Goal: Navigation & Orientation: Find specific page/section

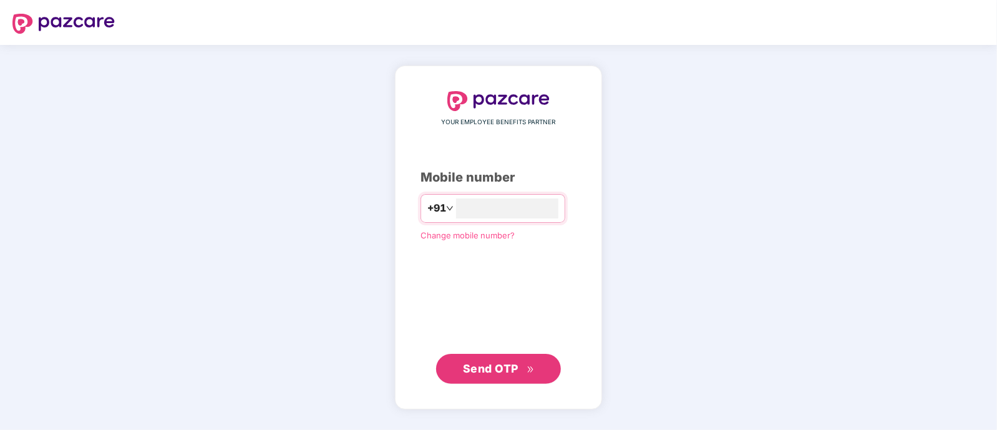
type input "**********"
click at [494, 369] on span "Send OTP" at bounding box center [491, 367] width 56 height 13
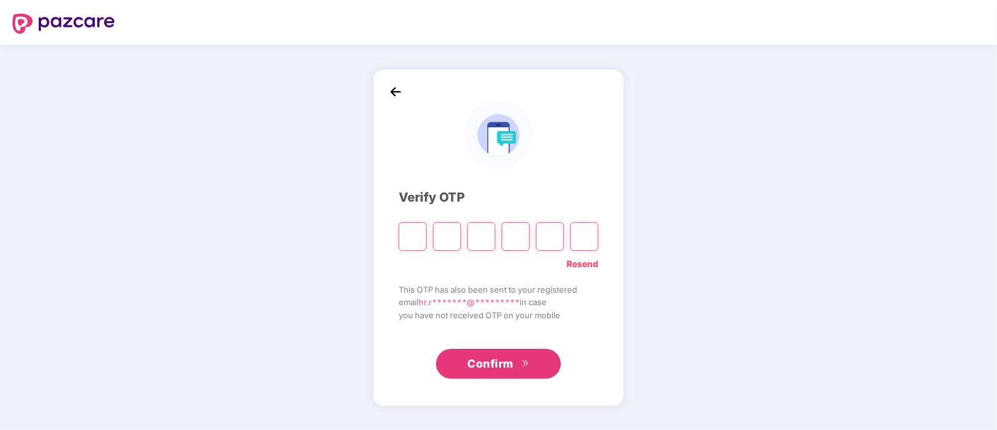
type input "*"
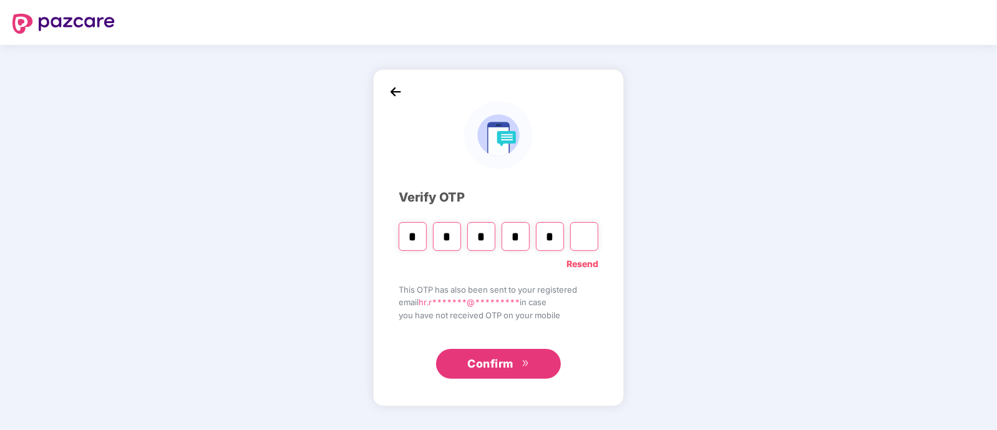
type input "*"
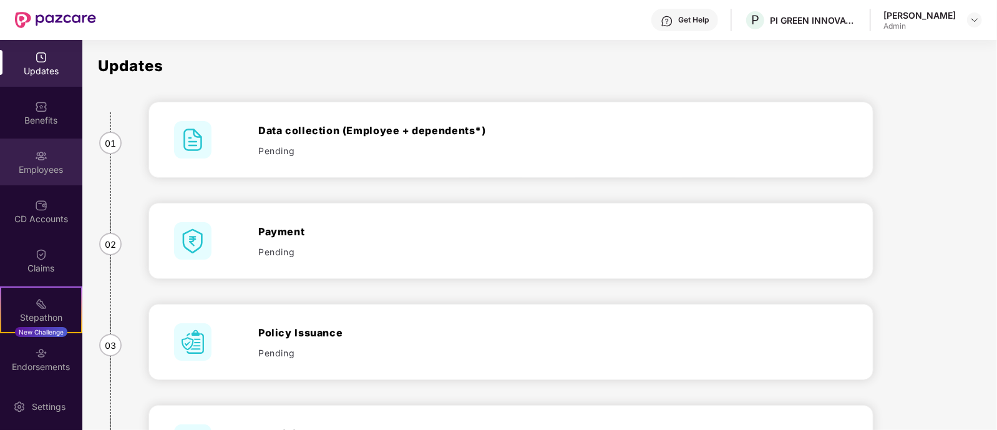
click at [42, 163] on div "Employees" at bounding box center [41, 169] width 82 height 12
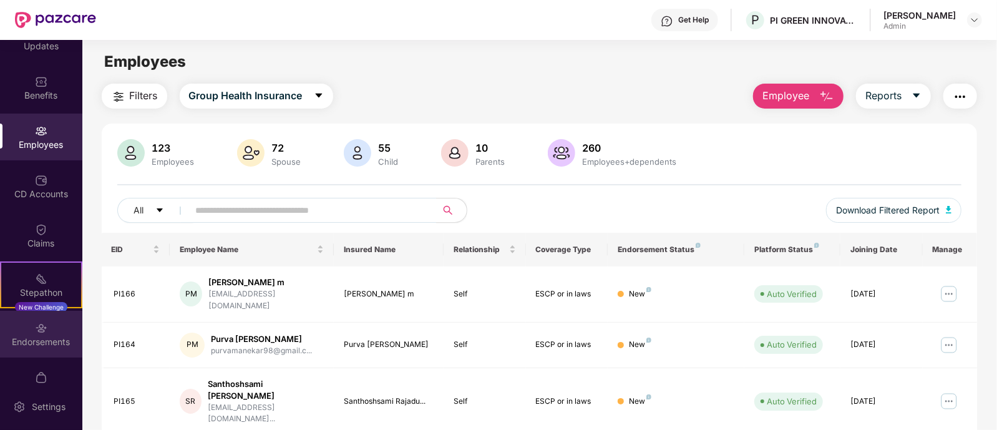
scroll to position [51, 0]
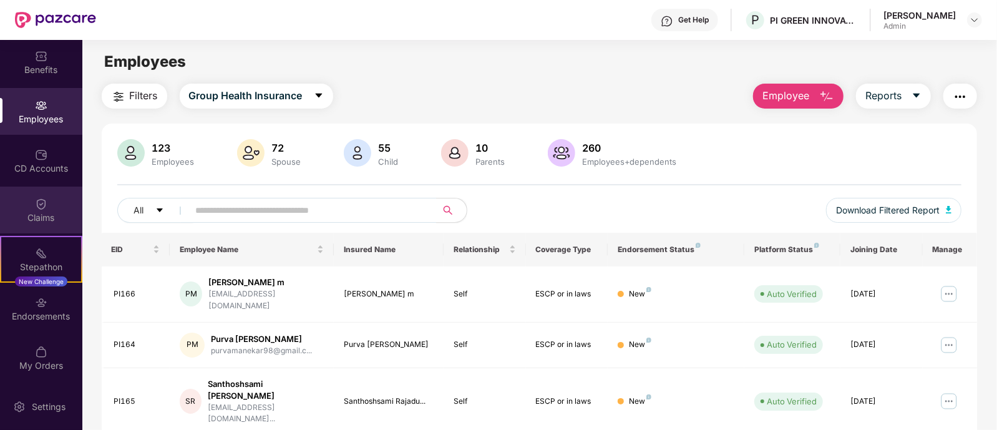
click at [46, 202] on div "Claims" at bounding box center [41, 209] width 82 height 47
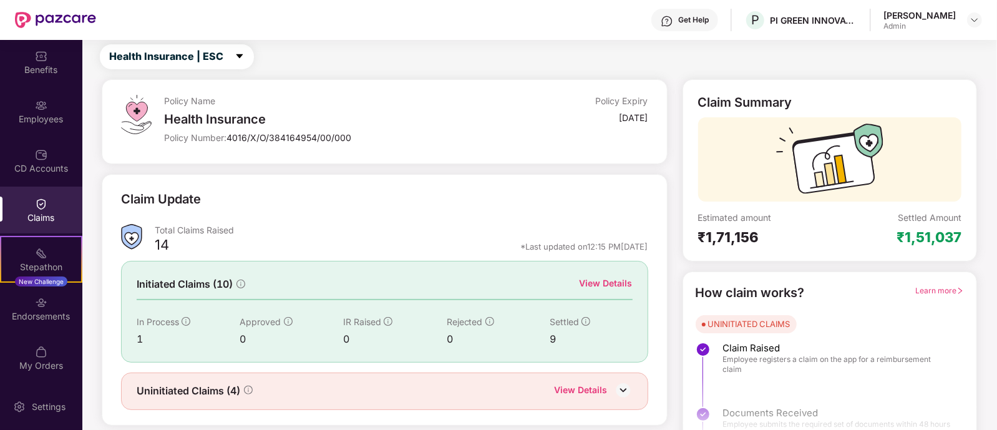
scroll to position [58, 0]
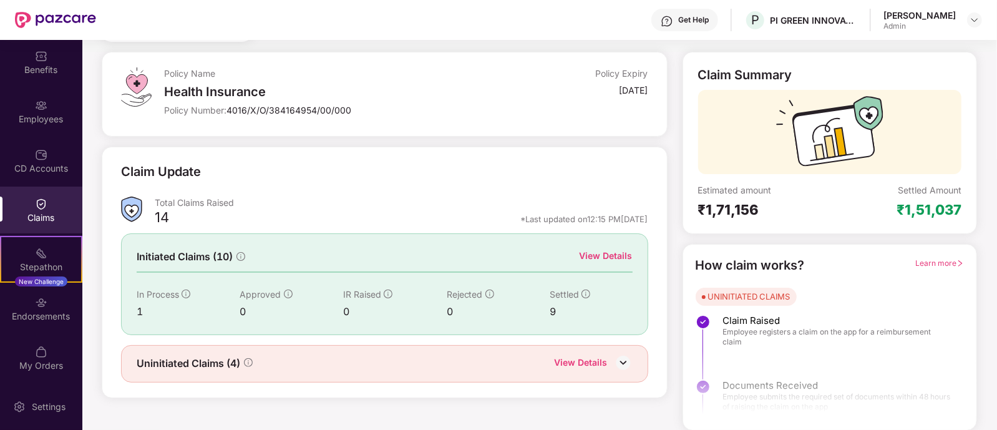
click at [617, 359] on img at bounding box center [623, 362] width 19 height 19
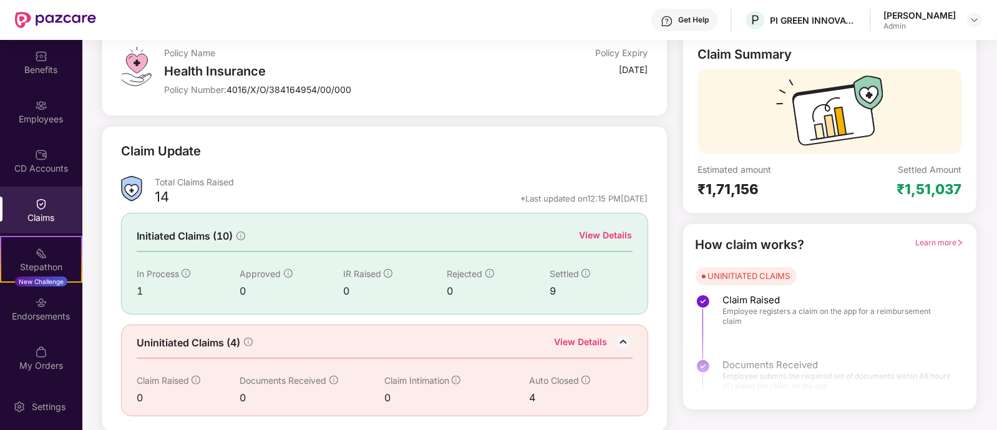
scroll to position [0, 0]
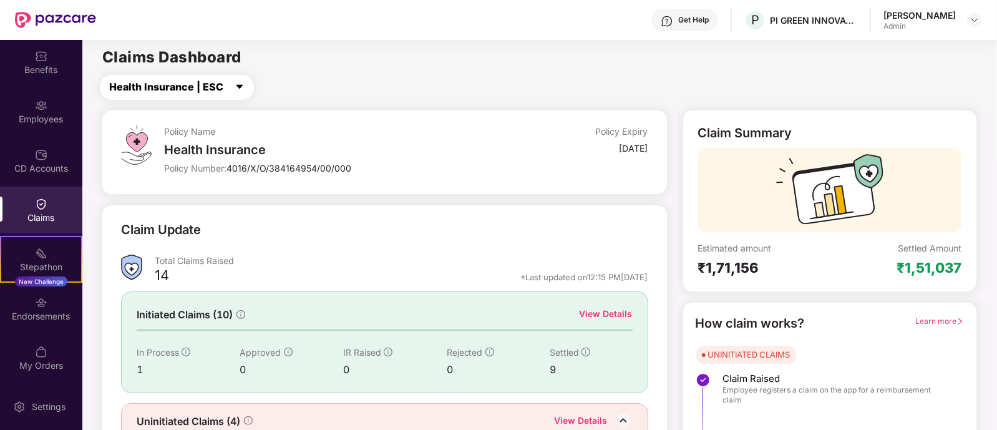
click at [239, 85] on icon "caret-down" at bounding box center [239, 87] width 7 height 4
click at [270, 87] on span "Health Insurance | ESCP or parent-in-law" at bounding box center [211, 87] width 205 height 16
click at [35, 109] on img at bounding box center [41, 105] width 12 height 12
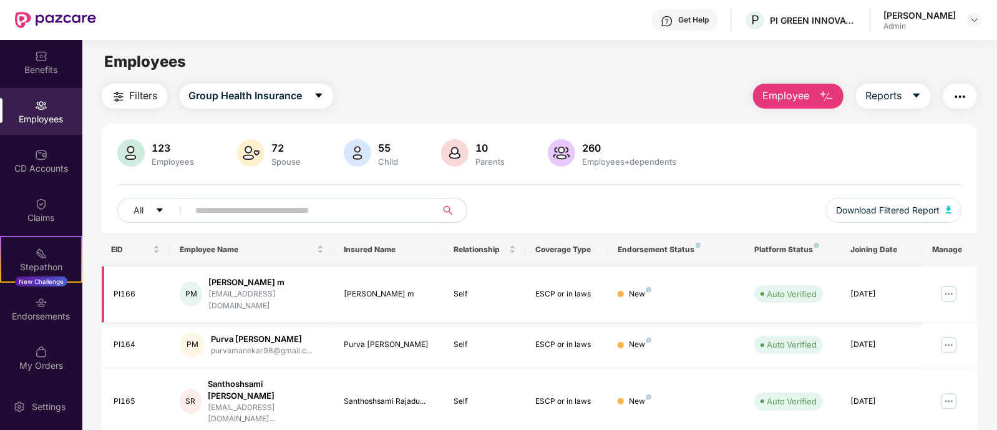
scroll to position [335, 0]
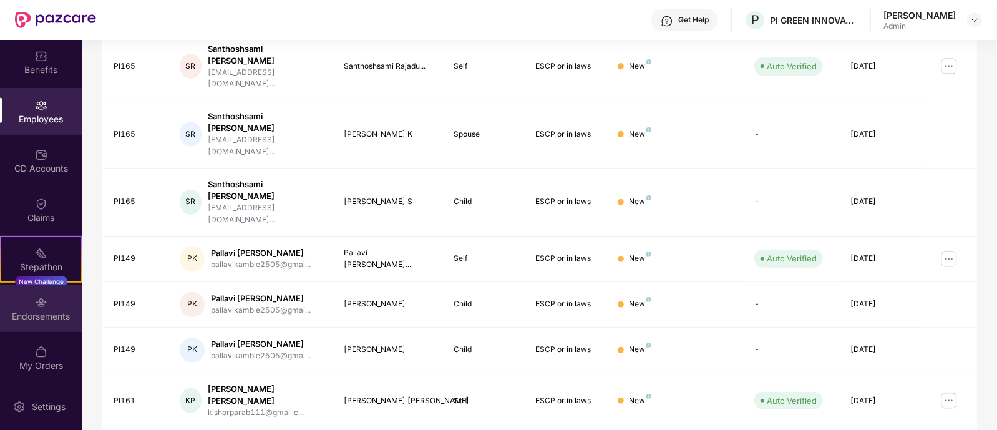
click at [42, 301] on img at bounding box center [41, 302] width 12 height 12
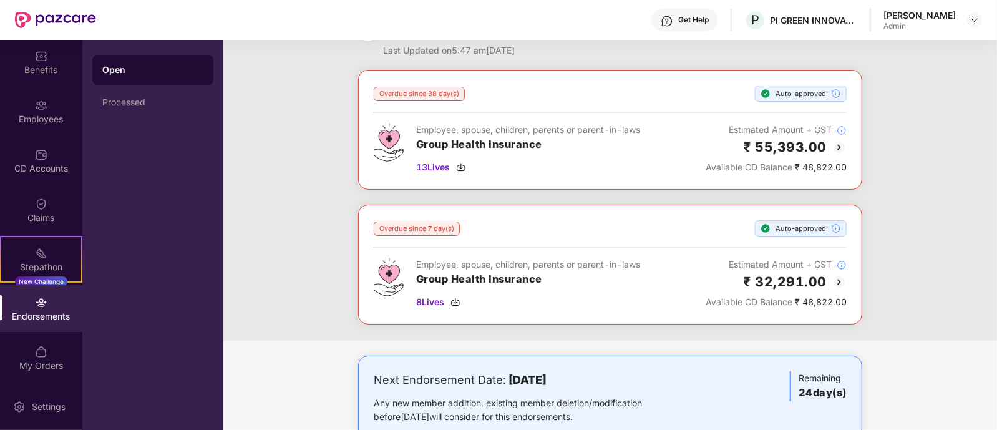
scroll to position [71, 0]
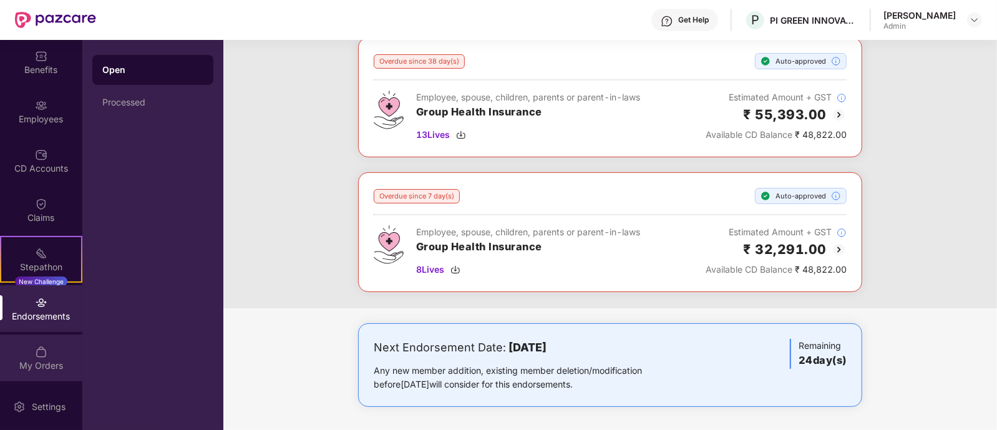
click at [41, 357] on div "My Orders" at bounding box center [41, 357] width 82 height 47
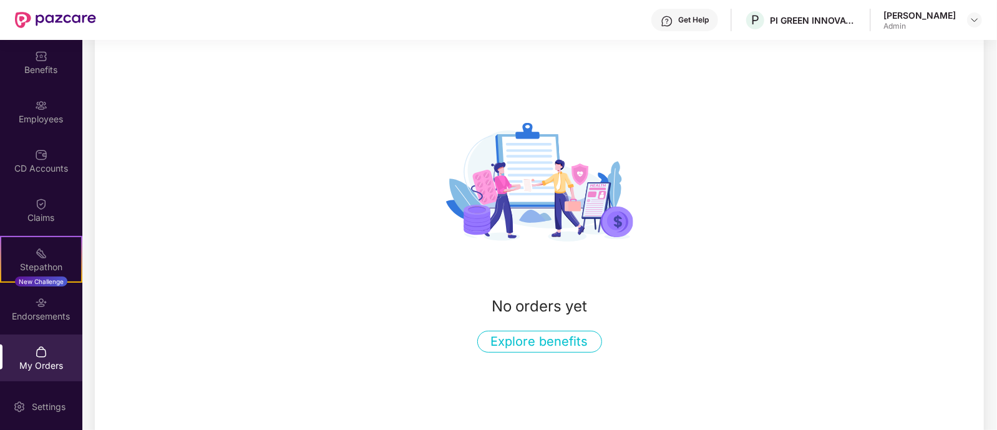
scroll to position [106, 0]
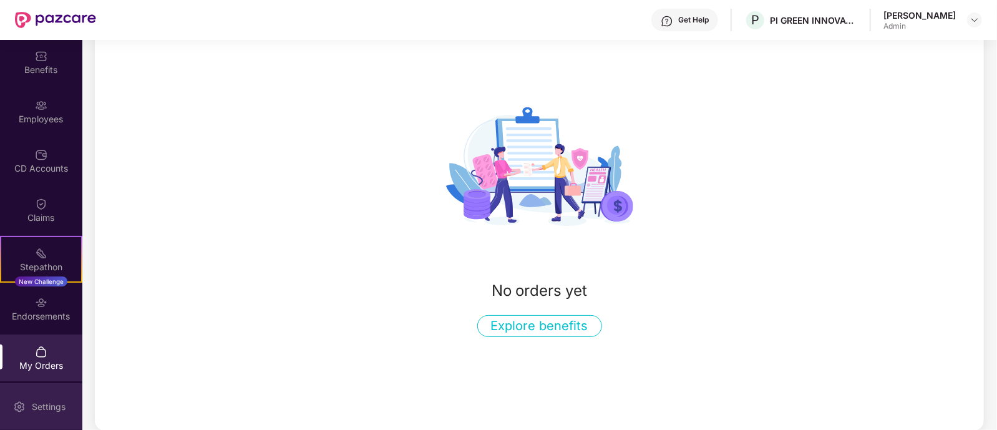
click at [27, 395] on div "Settings" at bounding box center [41, 406] width 82 height 47
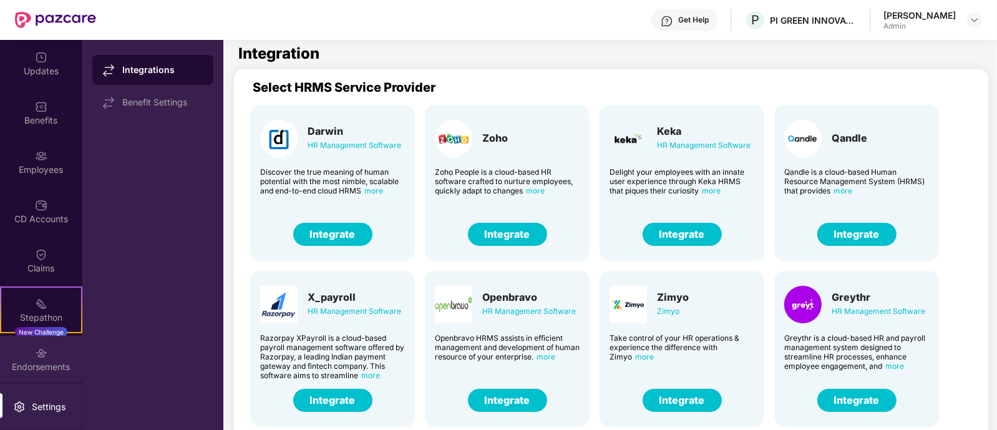
click at [41, 363] on div "Endorsements" at bounding box center [41, 366] width 82 height 12
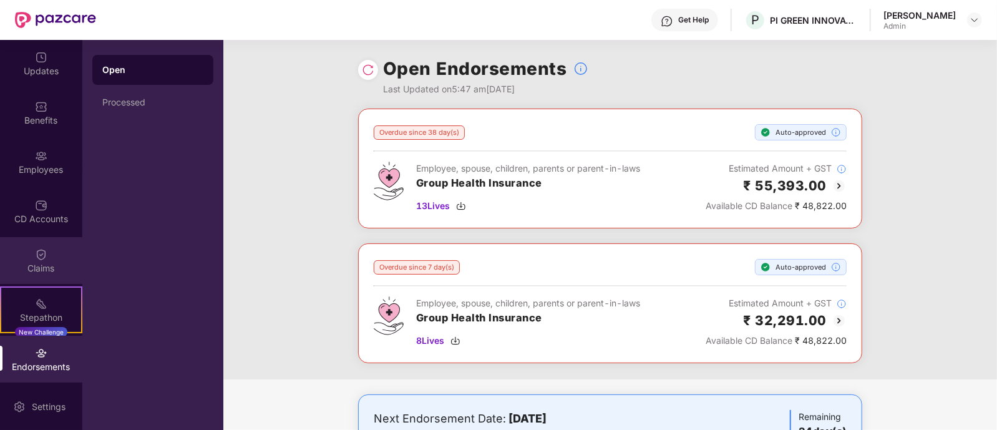
click at [43, 253] on img at bounding box center [41, 254] width 12 height 12
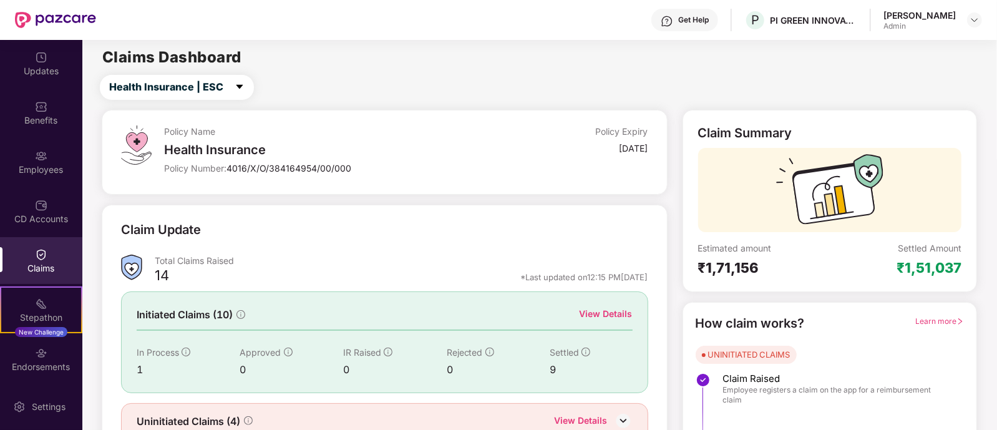
scroll to position [58, 0]
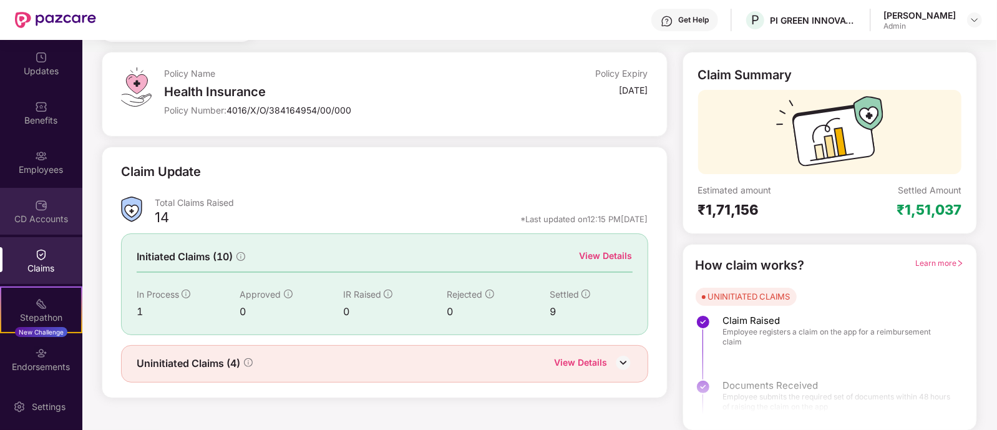
click at [37, 216] on div "CD Accounts" at bounding box center [41, 219] width 82 height 12
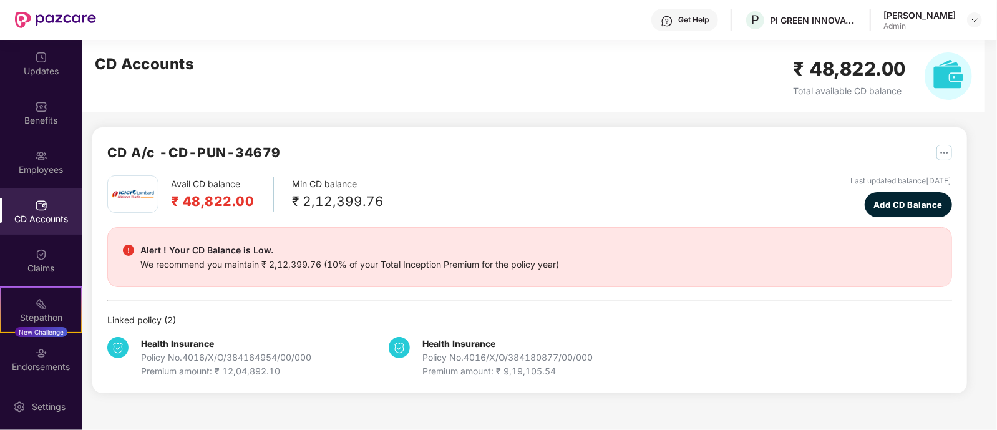
click at [936, 155] on img "button" at bounding box center [944, 153] width 16 height 16
click at [31, 161] on div "Employees" at bounding box center [41, 161] width 82 height 47
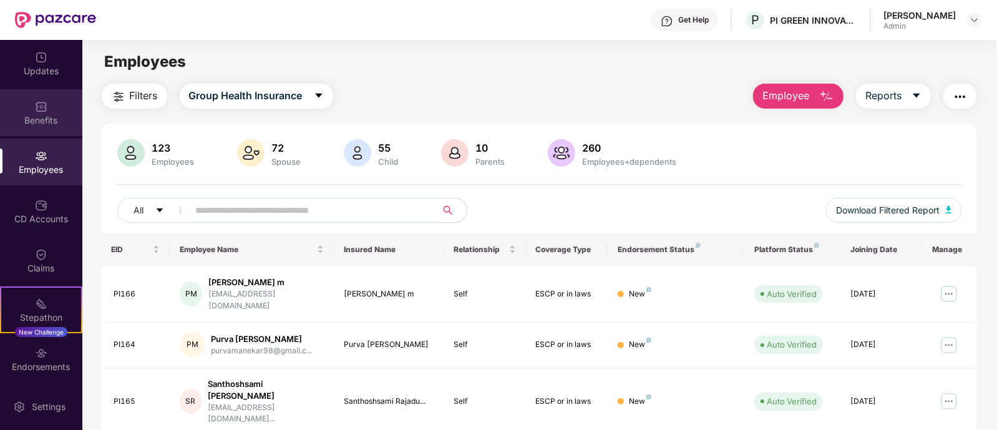
click at [29, 109] on div "Benefits" at bounding box center [41, 112] width 82 height 47
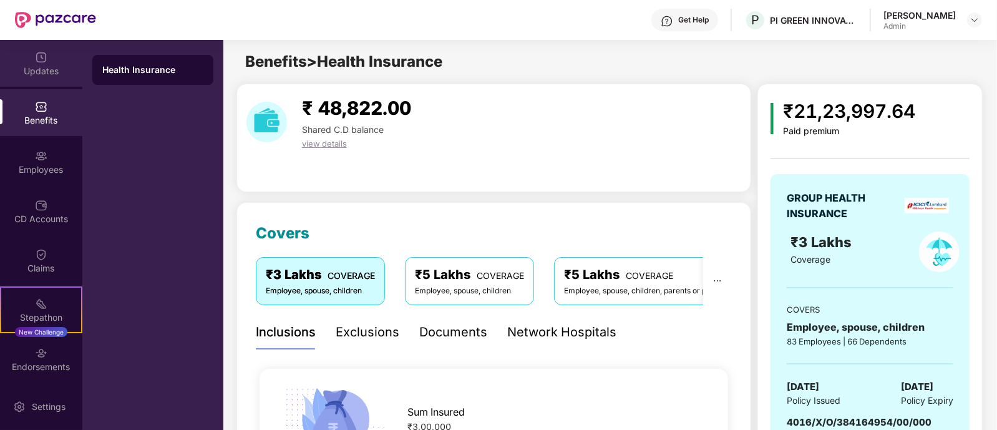
click at [23, 66] on div "Updates" at bounding box center [41, 71] width 82 height 12
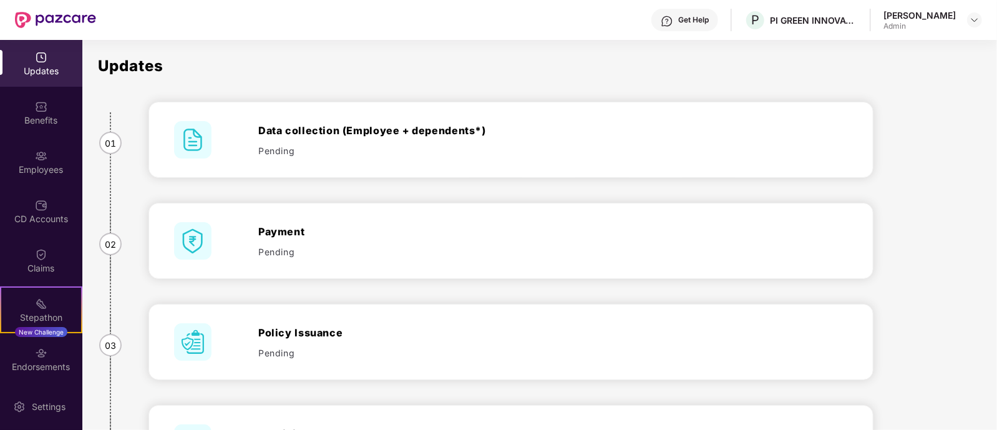
scroll to position [281, 0]
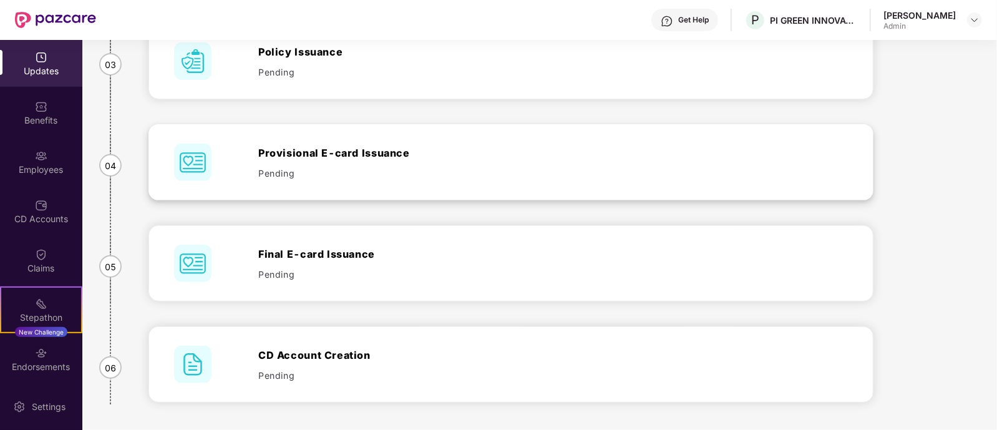
click at [286, 152] on div "Provisional E-card Issuance" at bounding box center [468, 152] width 421 height 15
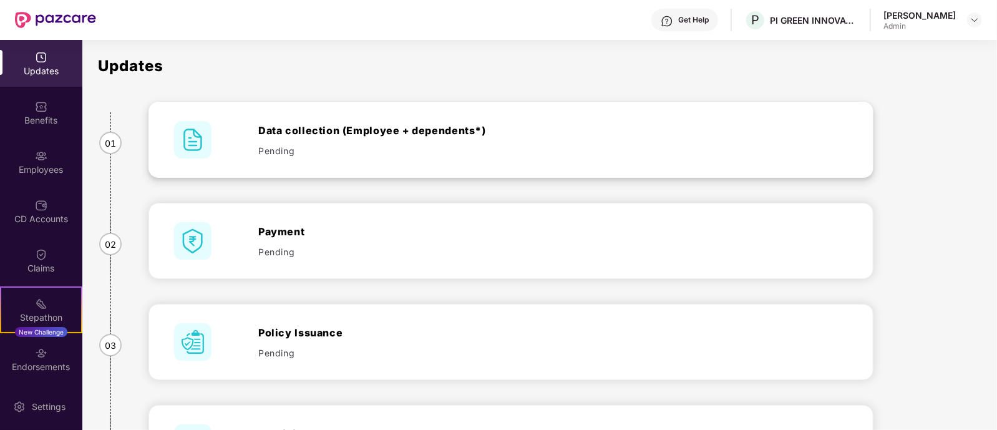
click at [296, 130] on div "Data collection (Employee + dependents*)" at bounding box center [468, 130] width 421 height 15
click at [269, 226] on div "Payment" at bounding box center [468, 231] width 421 height 15
click at [32, 110] on div "Benefits" at bounding box center [41, 112] width 82 height 47
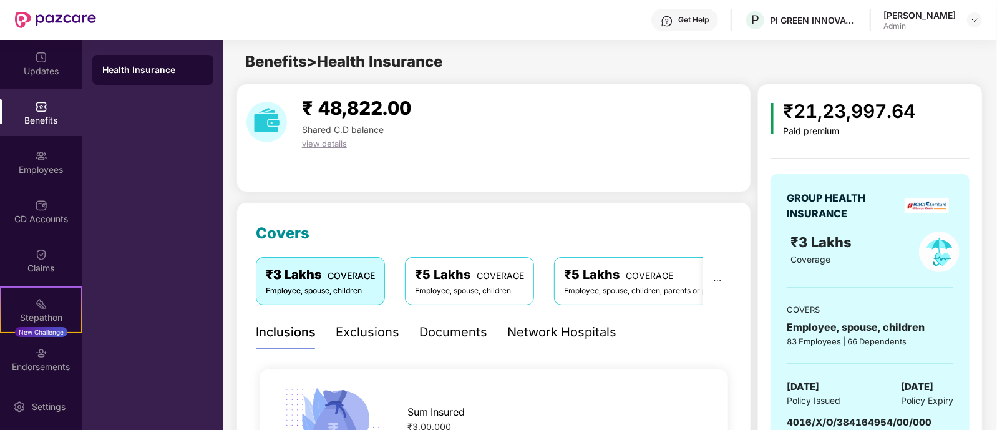
click at [316, 140] on span "view details" at bounding box center [324, 143] width 45 height 10
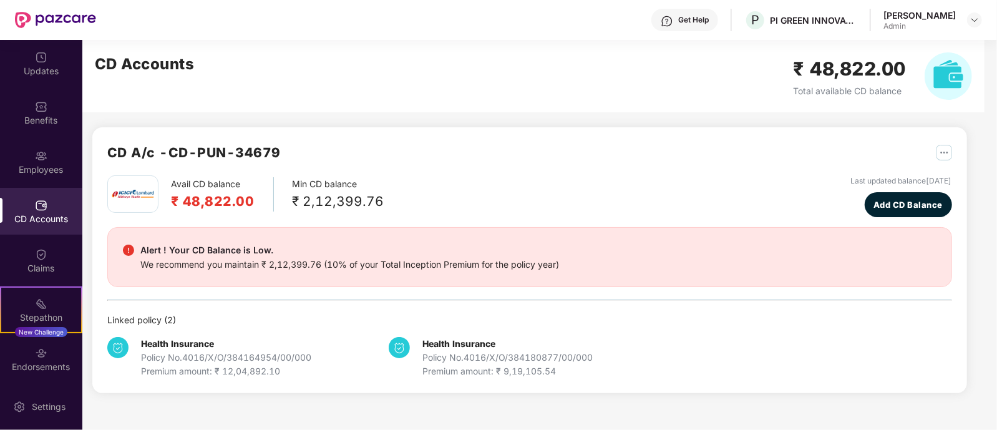
click at [936, 151] on img "button" at bounding box center [944, 153] width 16 height 16
click at [920, 148] on div "CD A/c - CD-PUN-34679 Avail CD balance ₹ 48,822.00 Min CD balance ₹ 2,12,399.76…" at bounding box center [524, 224] width 884 height 368
click at [43, 112] on img at bounding box center [41, 106] width 12 height 12
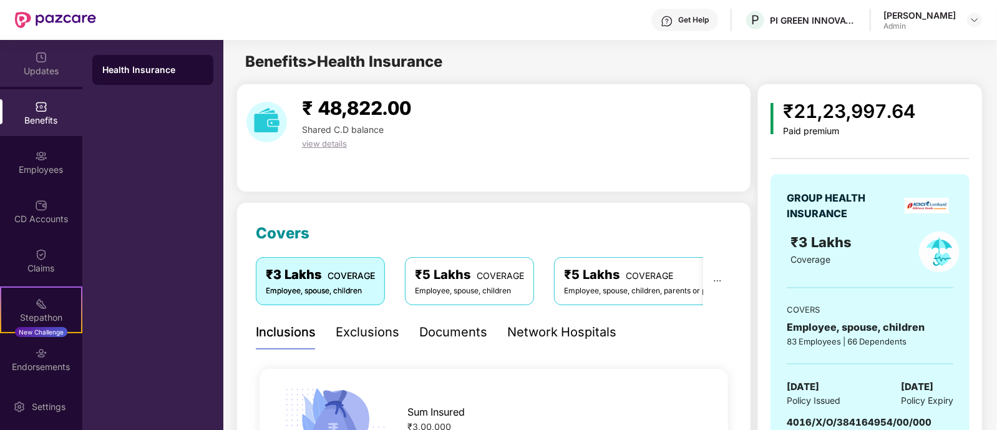
click at [38, 69] on div "Updates" at bounding box center [41, 71] width 82 height 12
